Goal: Navigation & Orientation: Find specific page/section

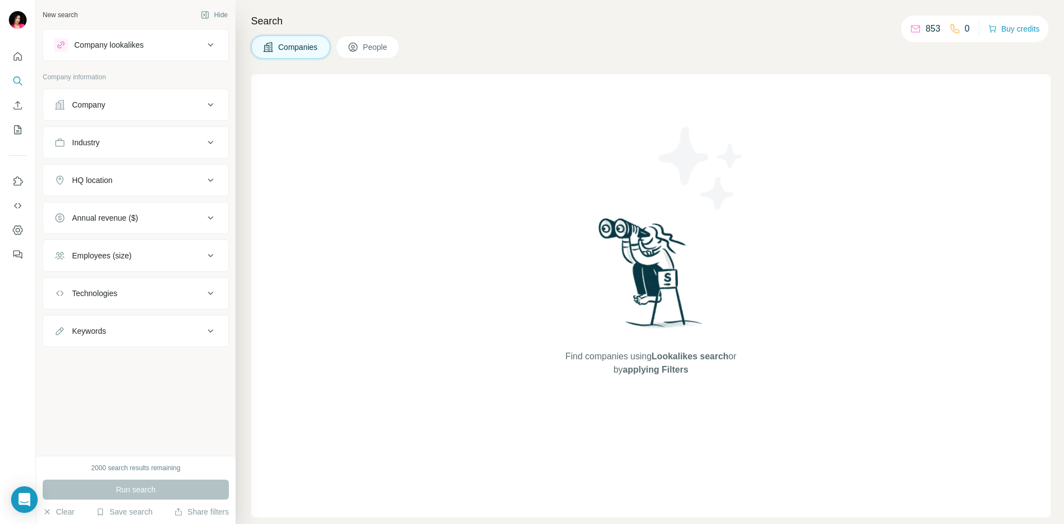
click at [852, 162] on div "Find companies using Lookalikes search or by applying Filters" at bounding box center [651, 295] width 800 height 443
click at [18, 53] on icon "Quick start" at bounding box center [18, 56] width 8 height 8
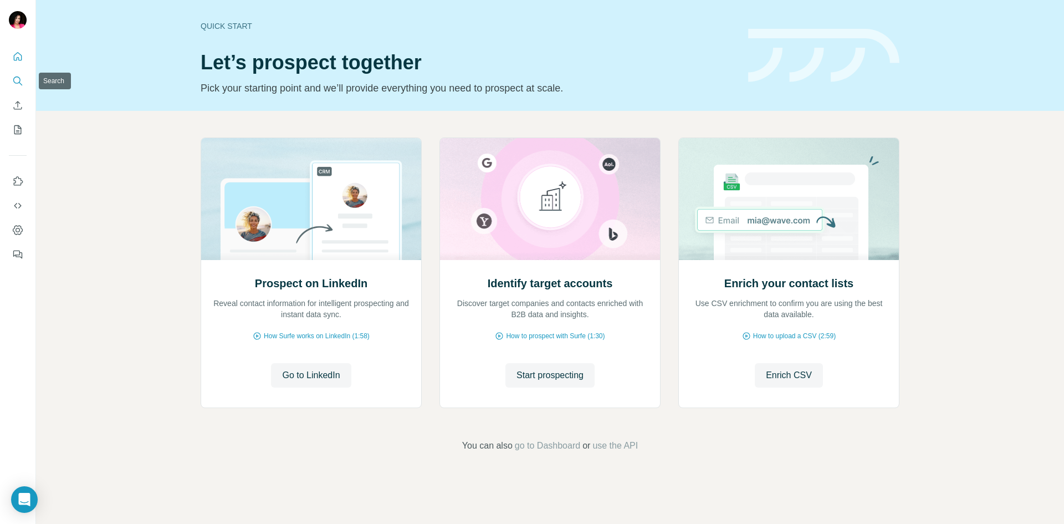
click at [22, 84] on icon "Search" at bounding box center [17, 80] width 11 height 11
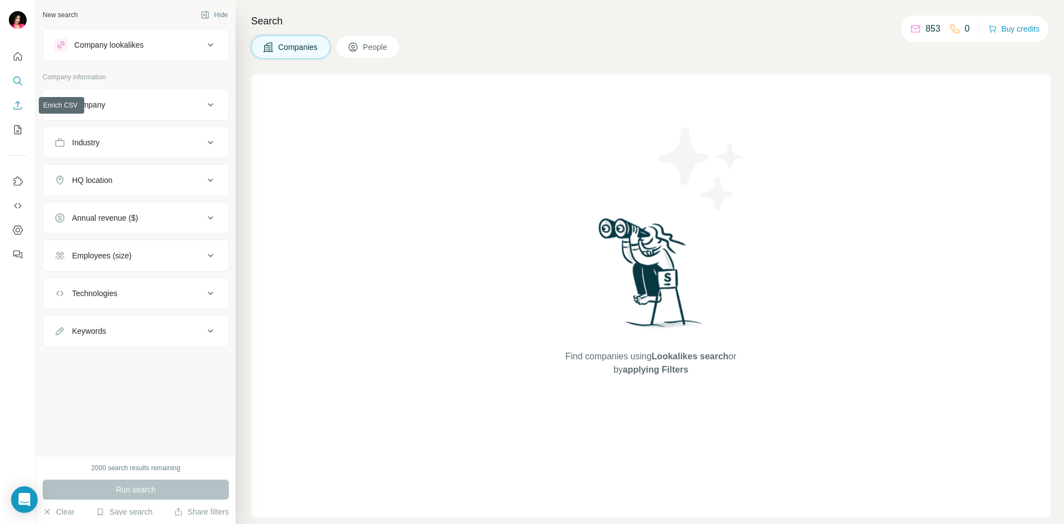
click at [21, 109] on icon "Enrich CSV" at bounding box center [18, 105] width 8 height 8
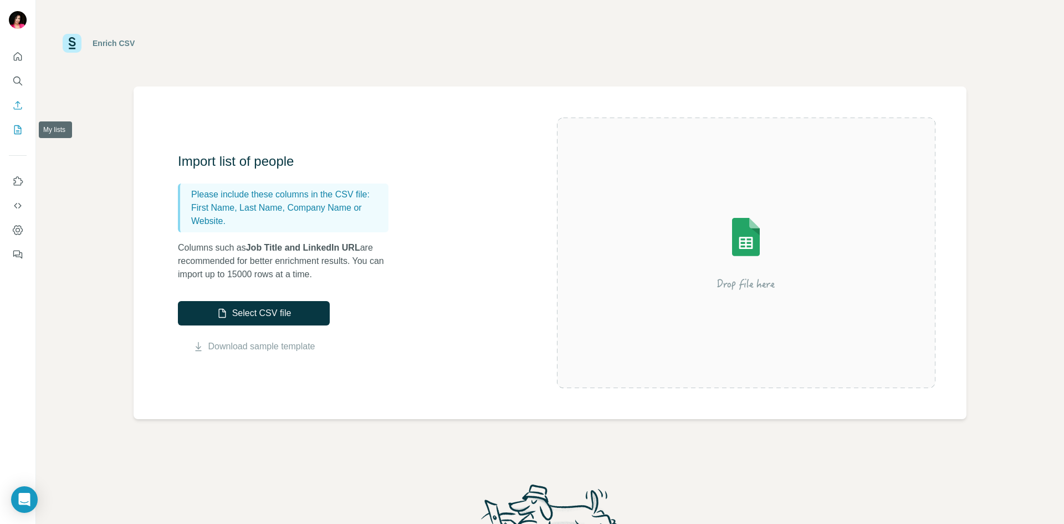
click at [20, 133] on icon "My lists" at bounding box center [17, 129] width 11 height 11
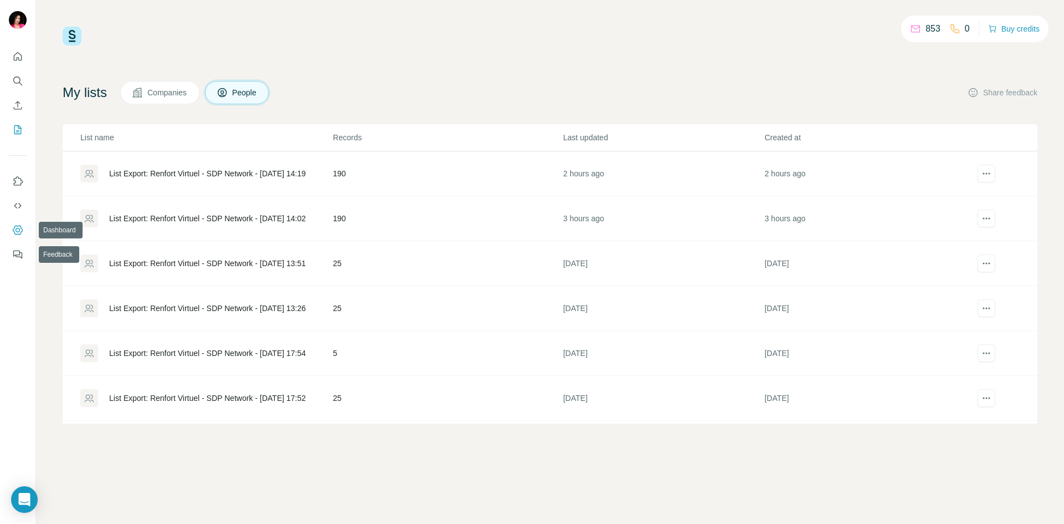
click at [21, 225] on icon "Dashboard" at bounding box center [17, 230] width 11 height 11
